Goal: Find contact information: Find contact information

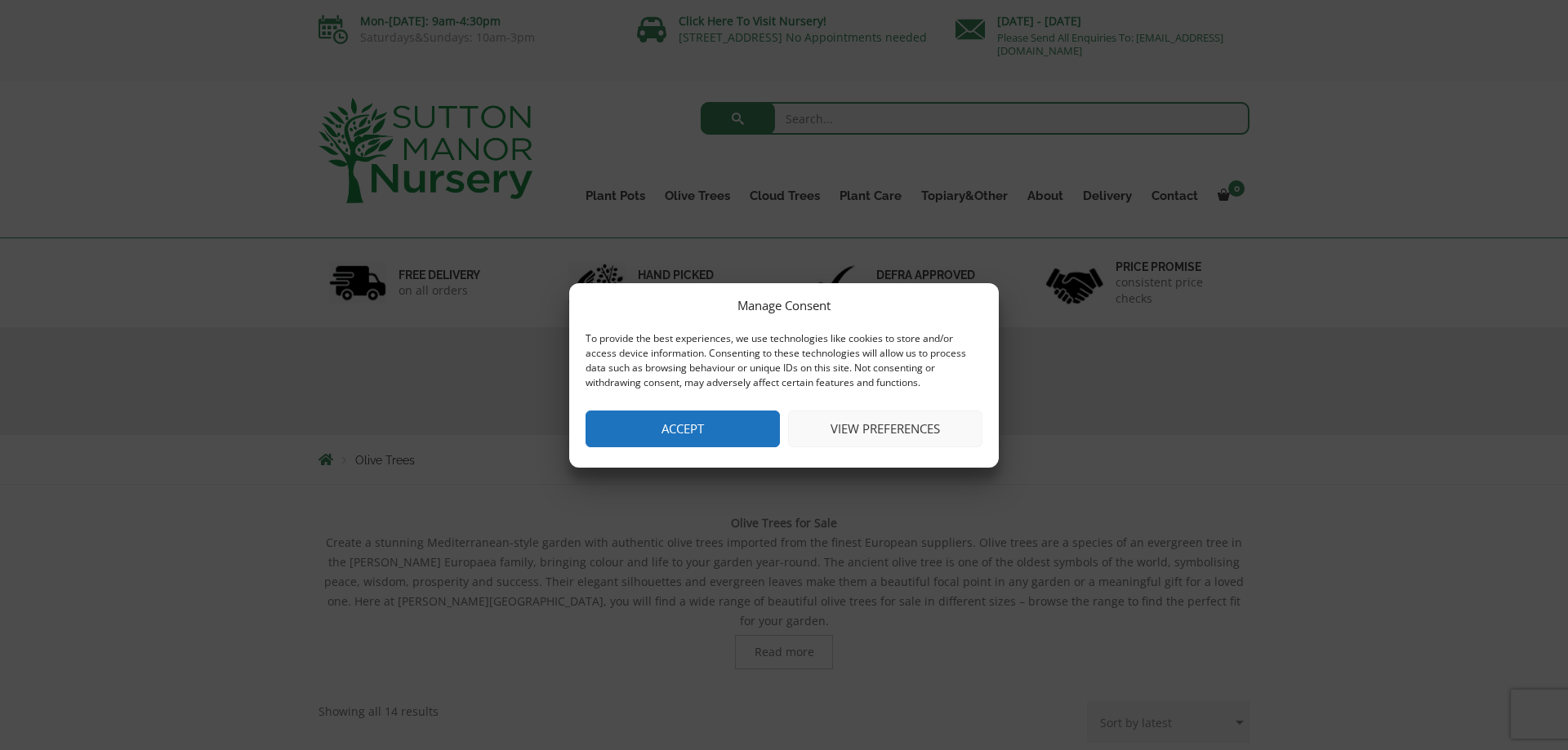
click at [719, 423] on button "Accept" at bounding box center [683, 429] width 195 height 36
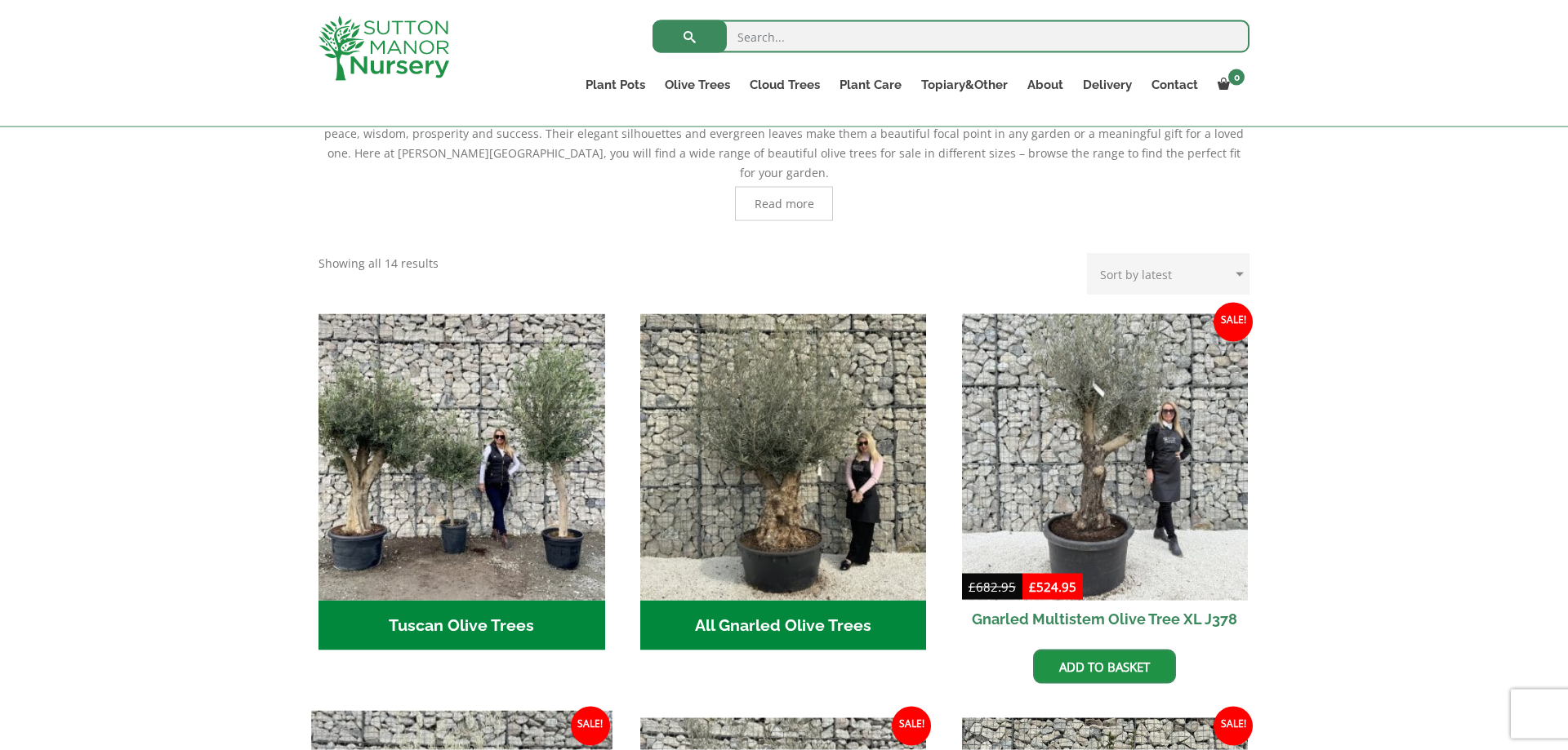
scroll to position [416, 0]
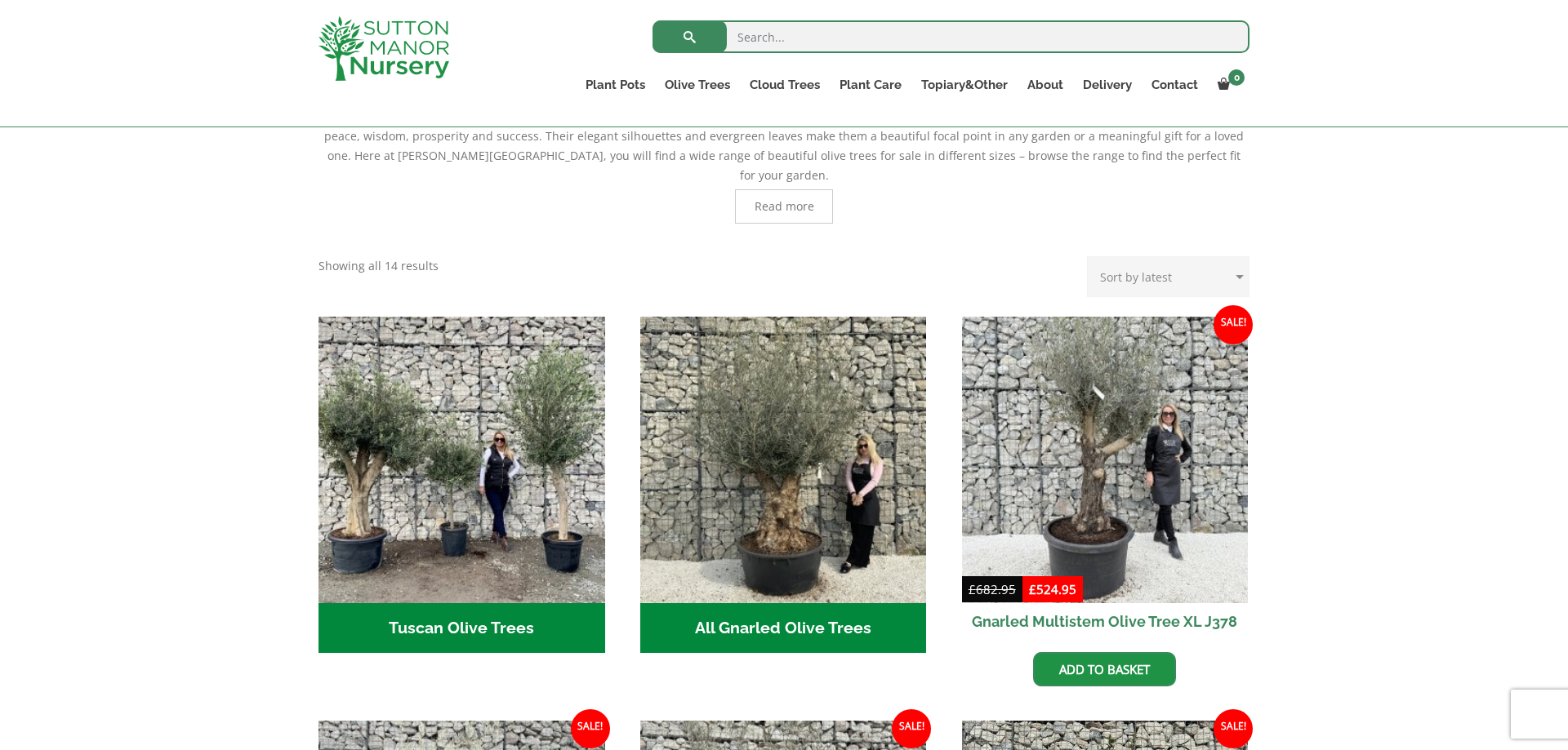
click at [431, 603] on h2 "Tuscan Olive Trees (5)" at bounding box center [462, 628] width 287 height 50
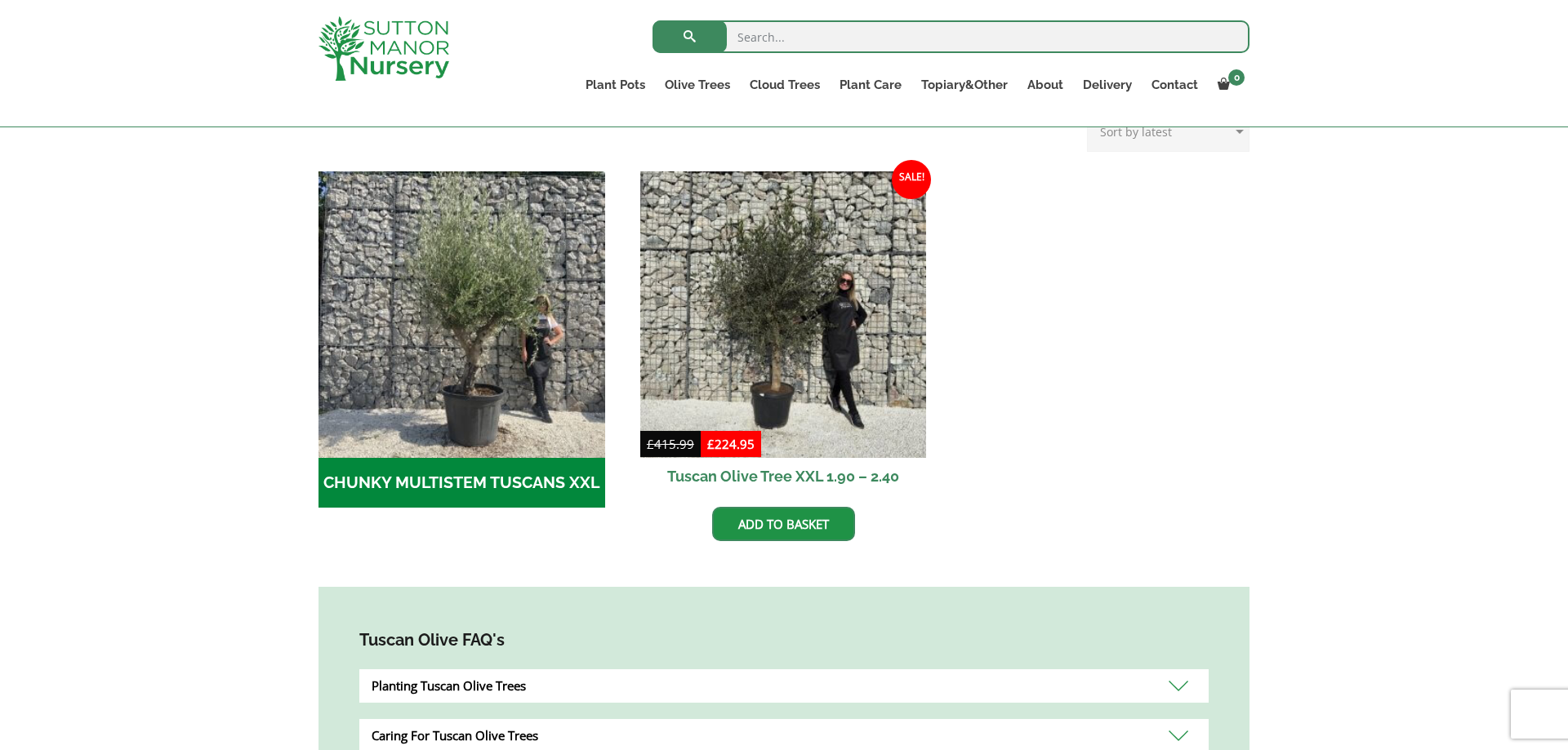
scroll to position [333, 0]
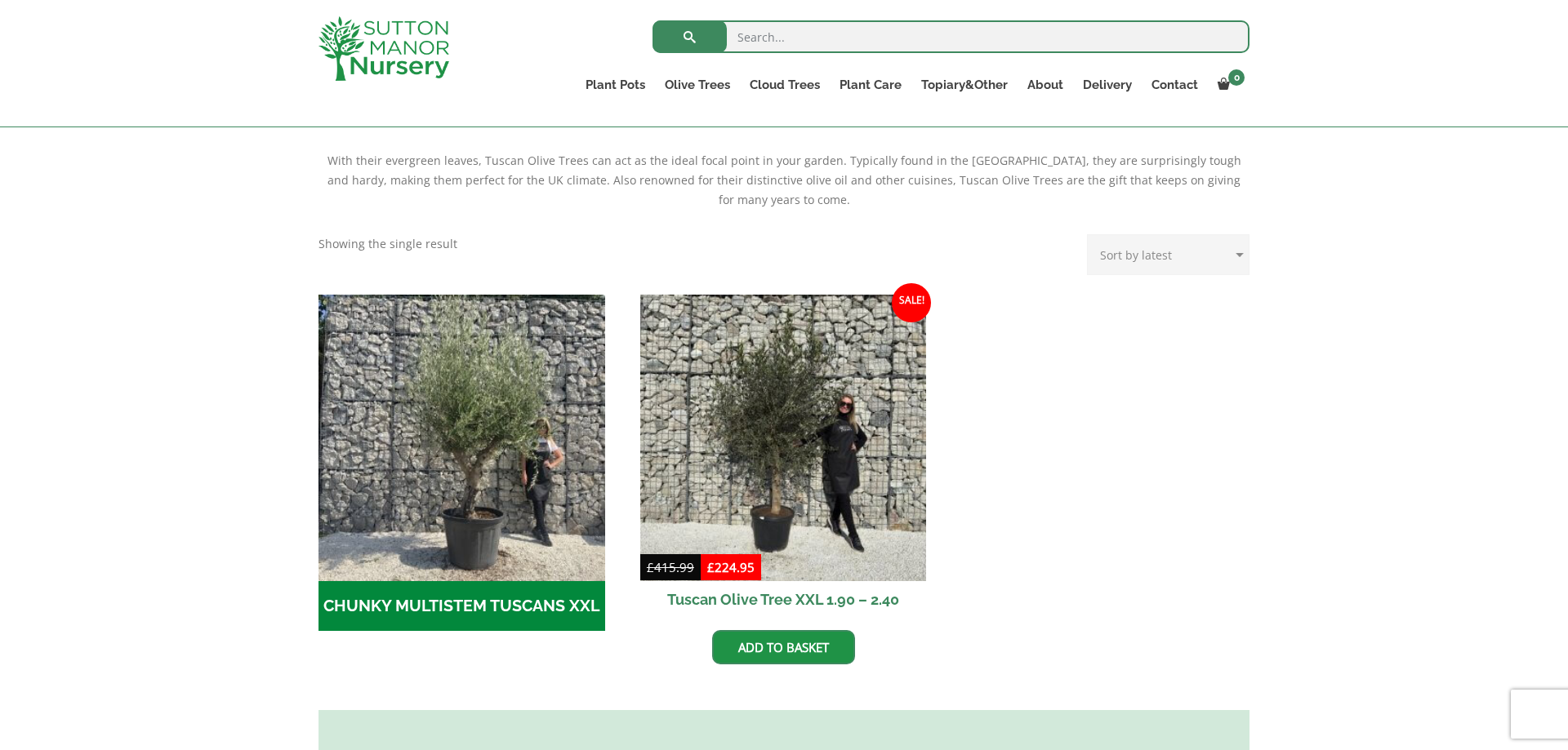
click at [444, 603] on h2 "CHUNKY MULTISTEM TUSCANS XXL (4)" at bounding box center [462, 606] width 287 height 50
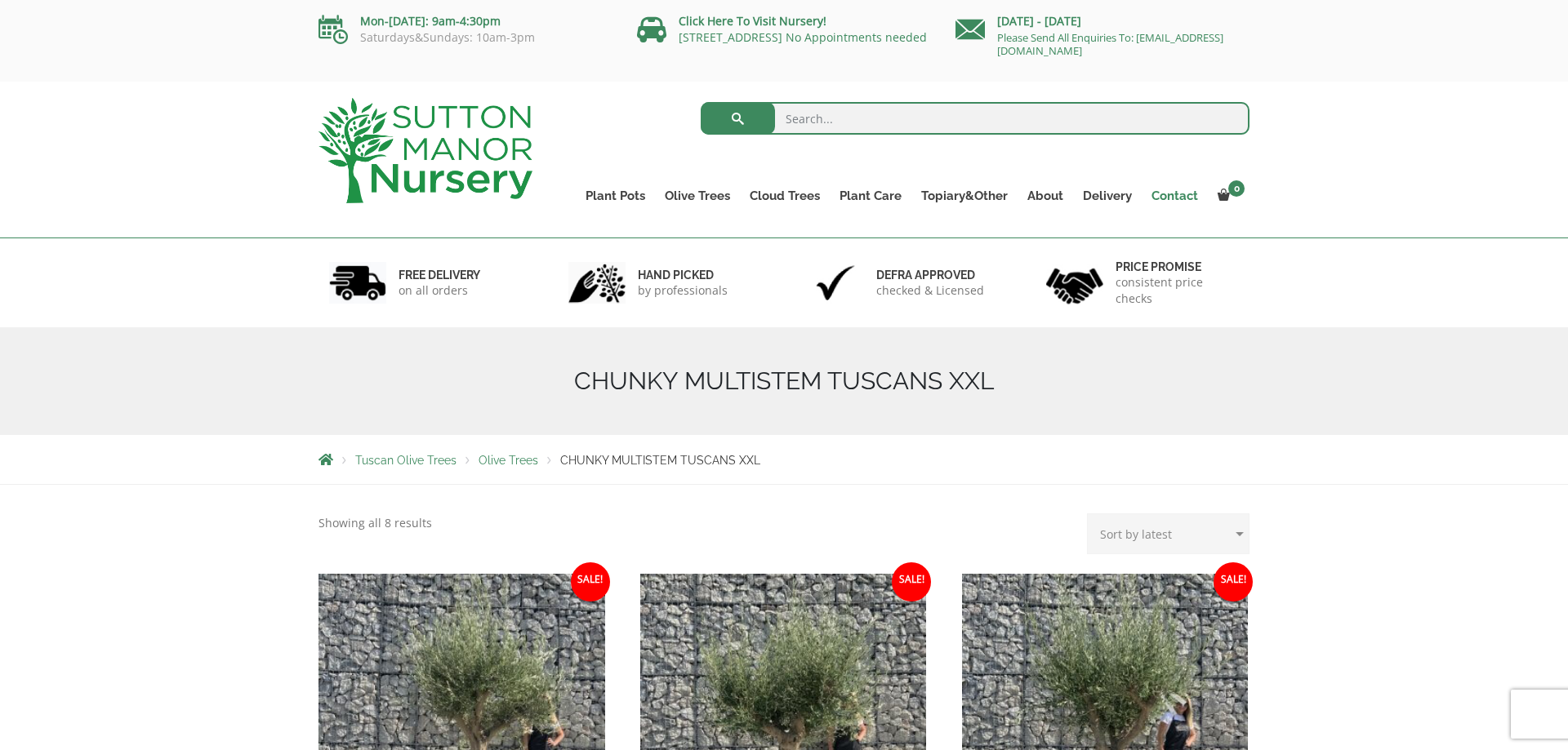
click at [1178, 193] on link "Contact" at bounding box center [1175, 196] width 66 height 23
